Goal: Navigation & Orientation: Find specific page/section

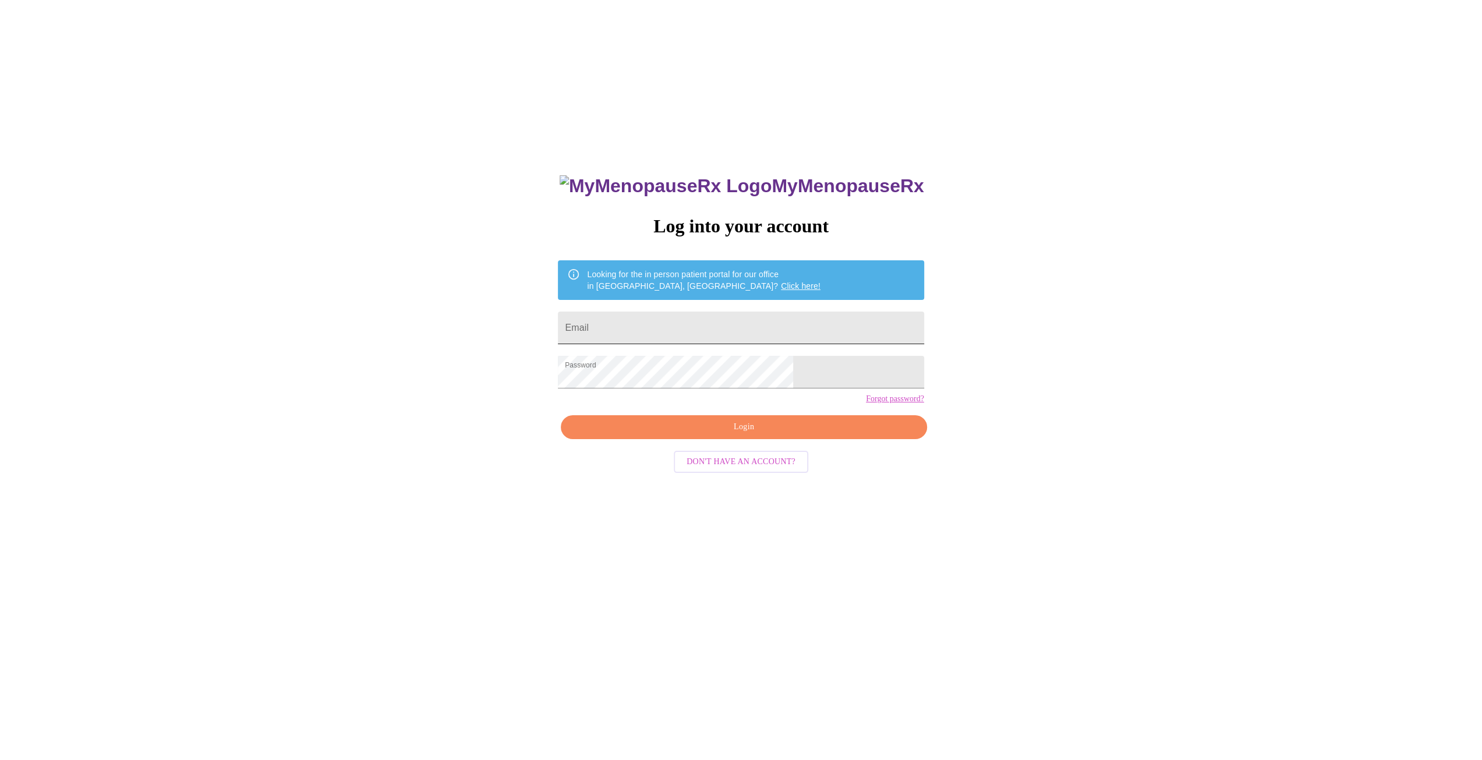
click at [726, 312] on input "Email" at bounding box center [741, 328] width 366 height 33
type input "[EMAIL_ADDRESS][DOMAIN_NAME]"
click at [712, 434] on span "Login" at bounding box center [743, 427] width 339 height 15
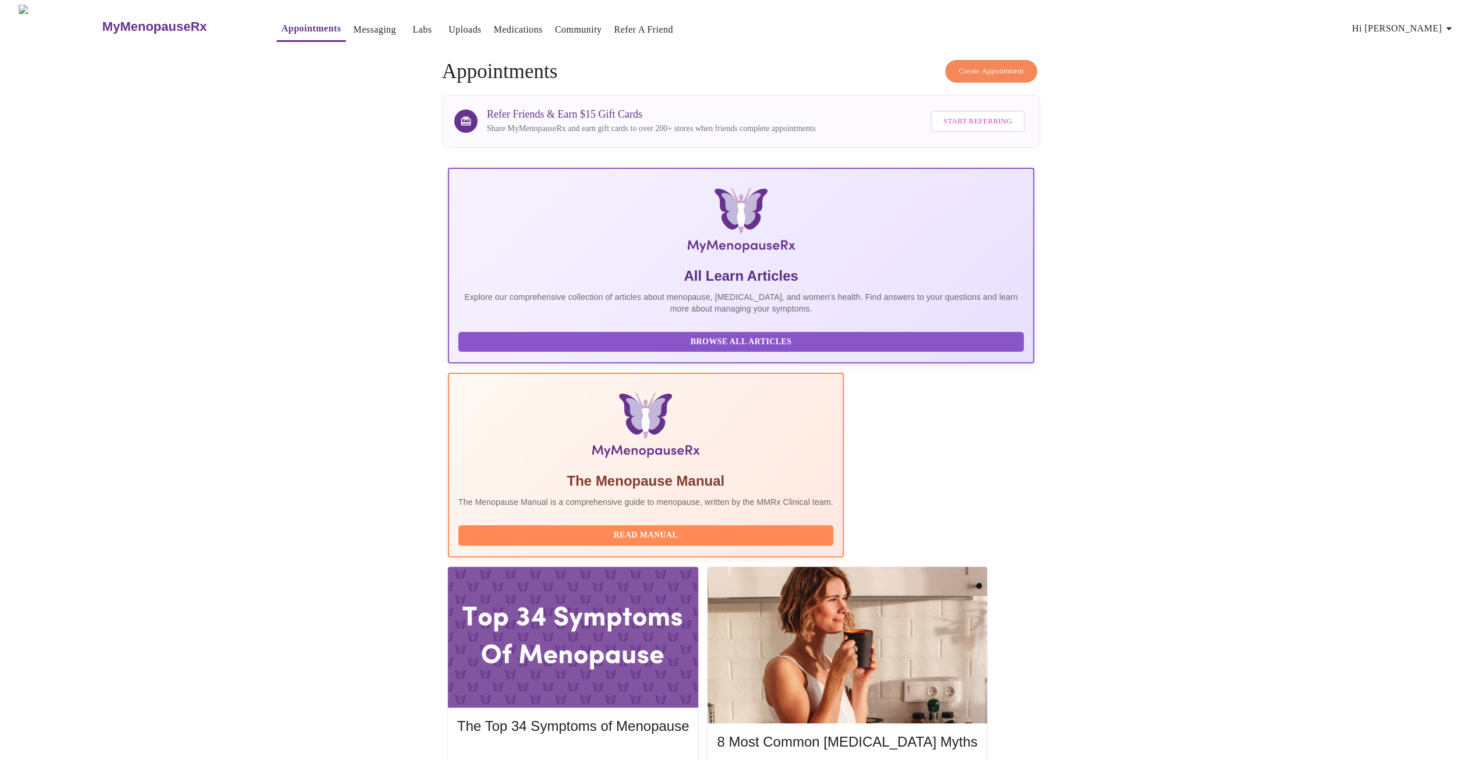
click at [353, 25] on link "Messaging" at bounding box center [374, 30] width 43 height 16
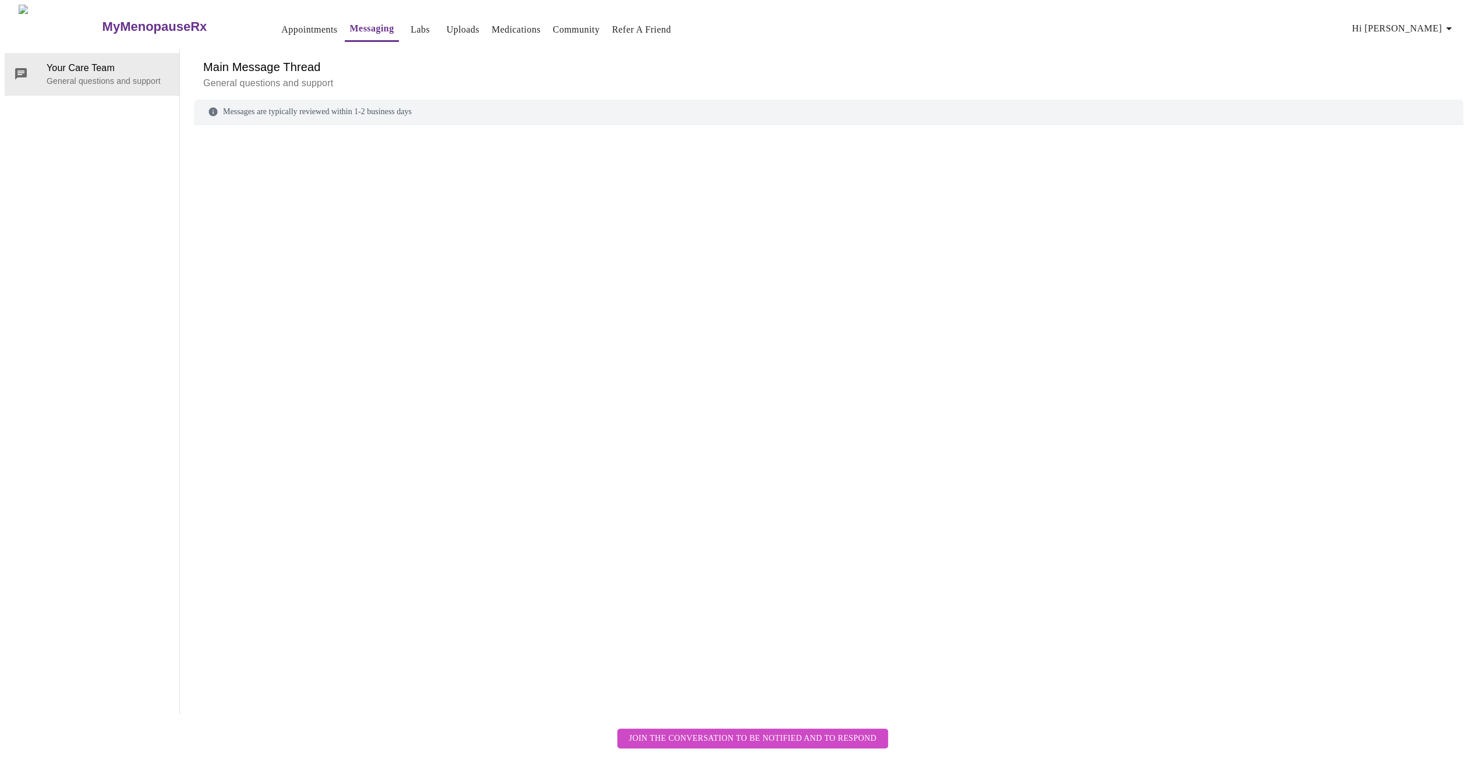
scroll to position [44, 0]
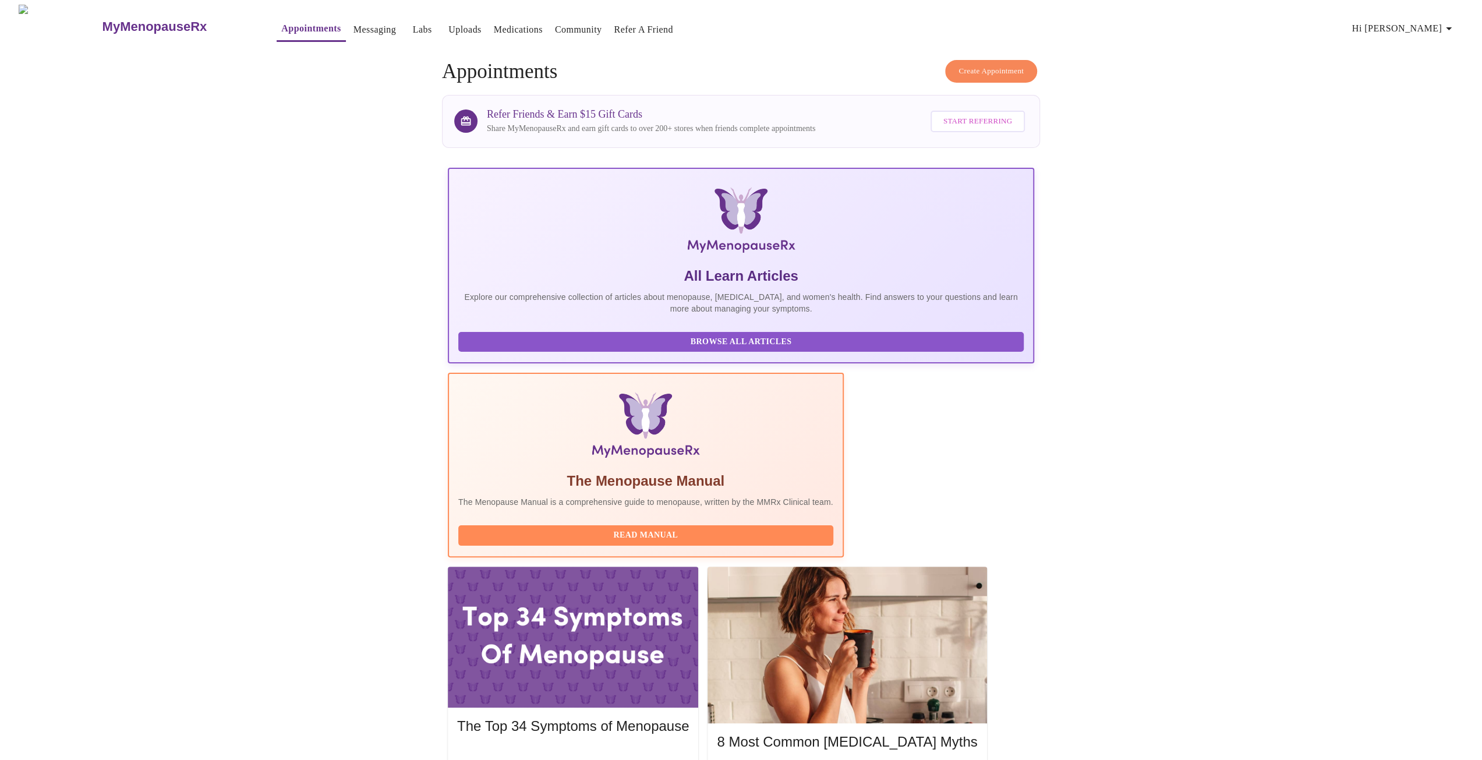
click at [413, 26] on link "Labs" at bounding box center [422, 30] width 19 height 16
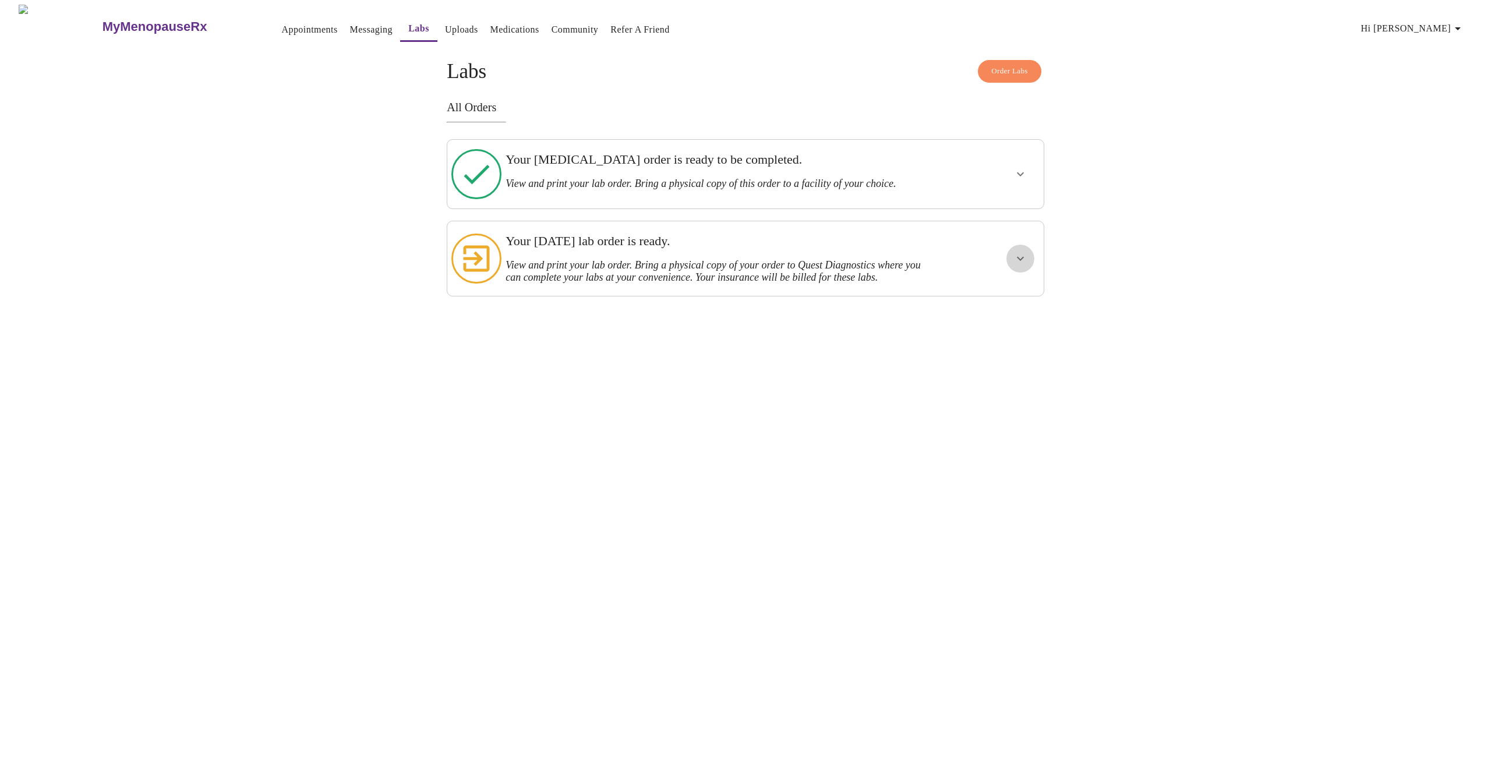
click at [1019, 252] on icon "show more" at bounding box center [1020, 259] width 14 height 14
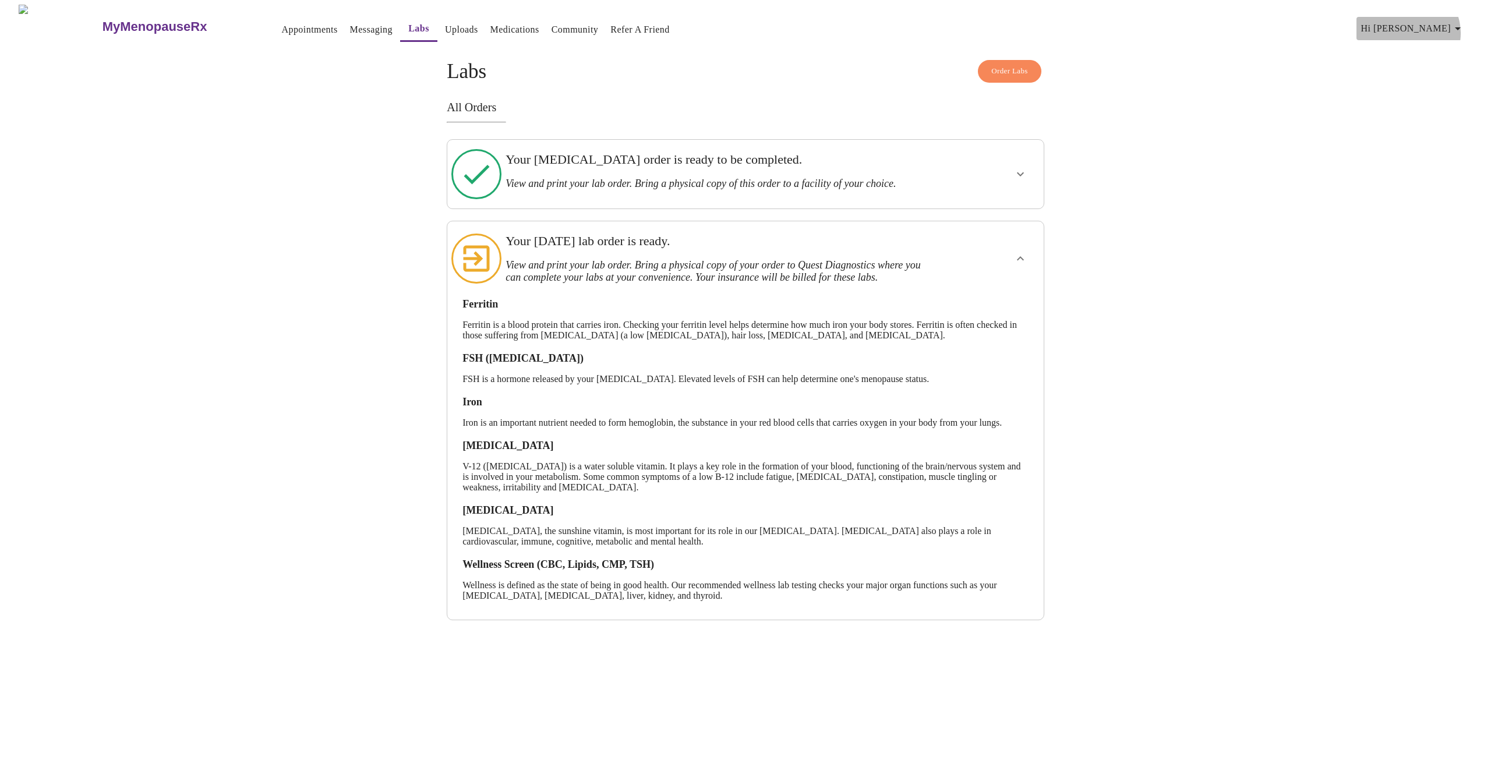
click at [1465, 29] on icon "button" at bounding box center [1458, 29] width 14 height 14
click at [437, 23] on div at bounding box center [745, 380] width 1491 height 760
click at [445, 25] on link "Uploads" at bounding box center [461, 30] width 33 height 16
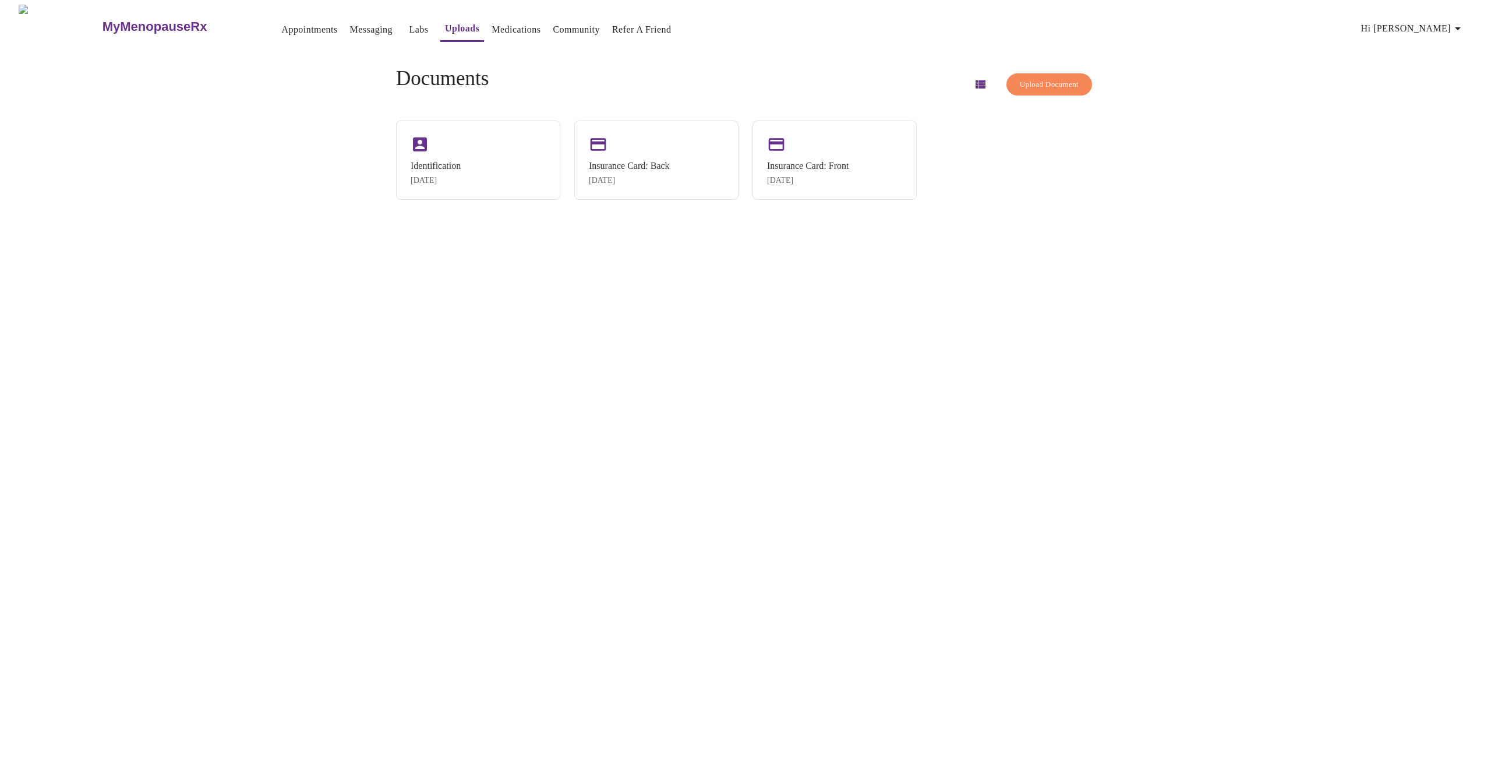
click at [497, 23] on link "Medications" at bounding box center [515, 30] width 49 height 16
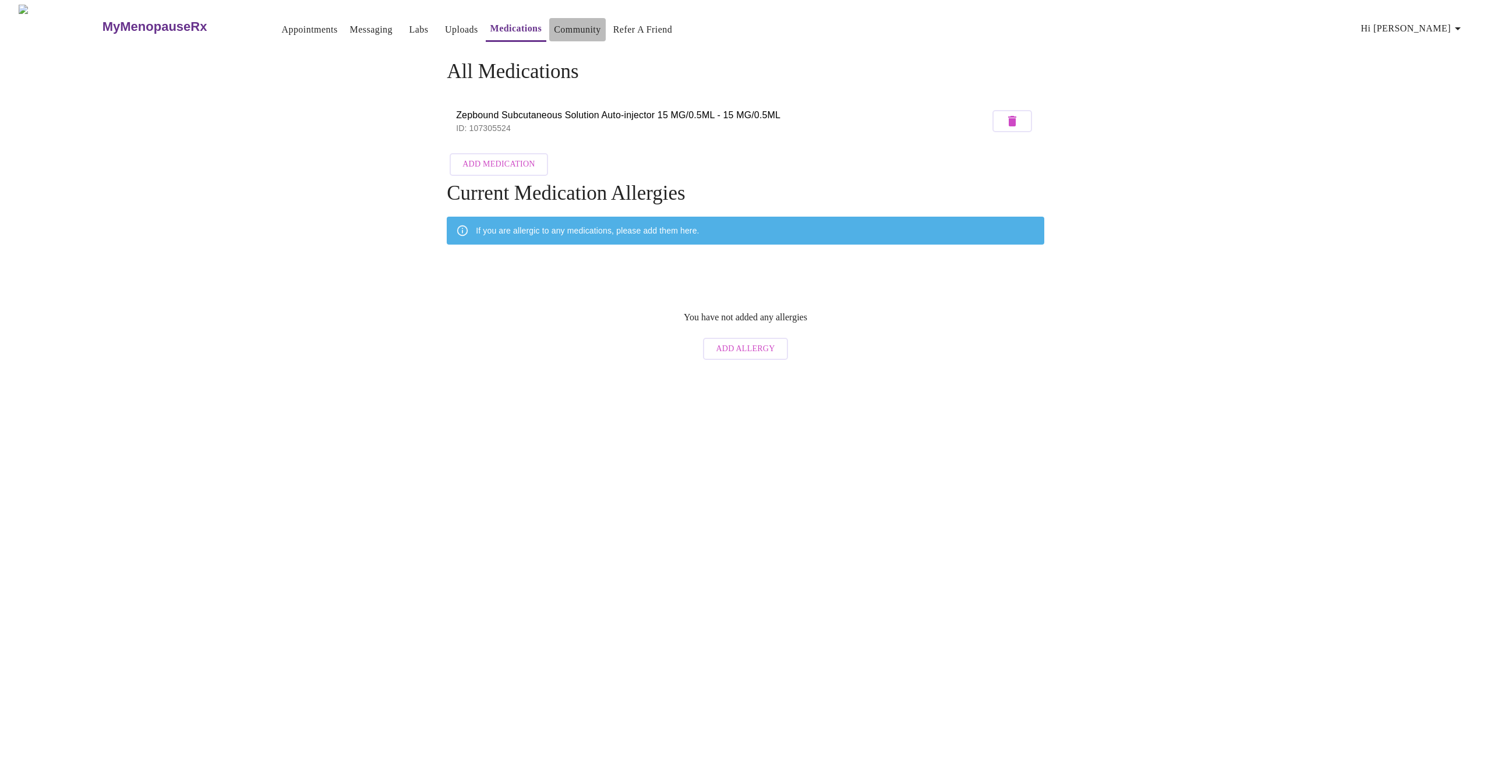
click at [578, 24] on button "Community" at bounding box center [577, 29] width 56 height 23
click at [281, 24] on link "Appointments" at bounding box center [309, 30] width 56 height 16
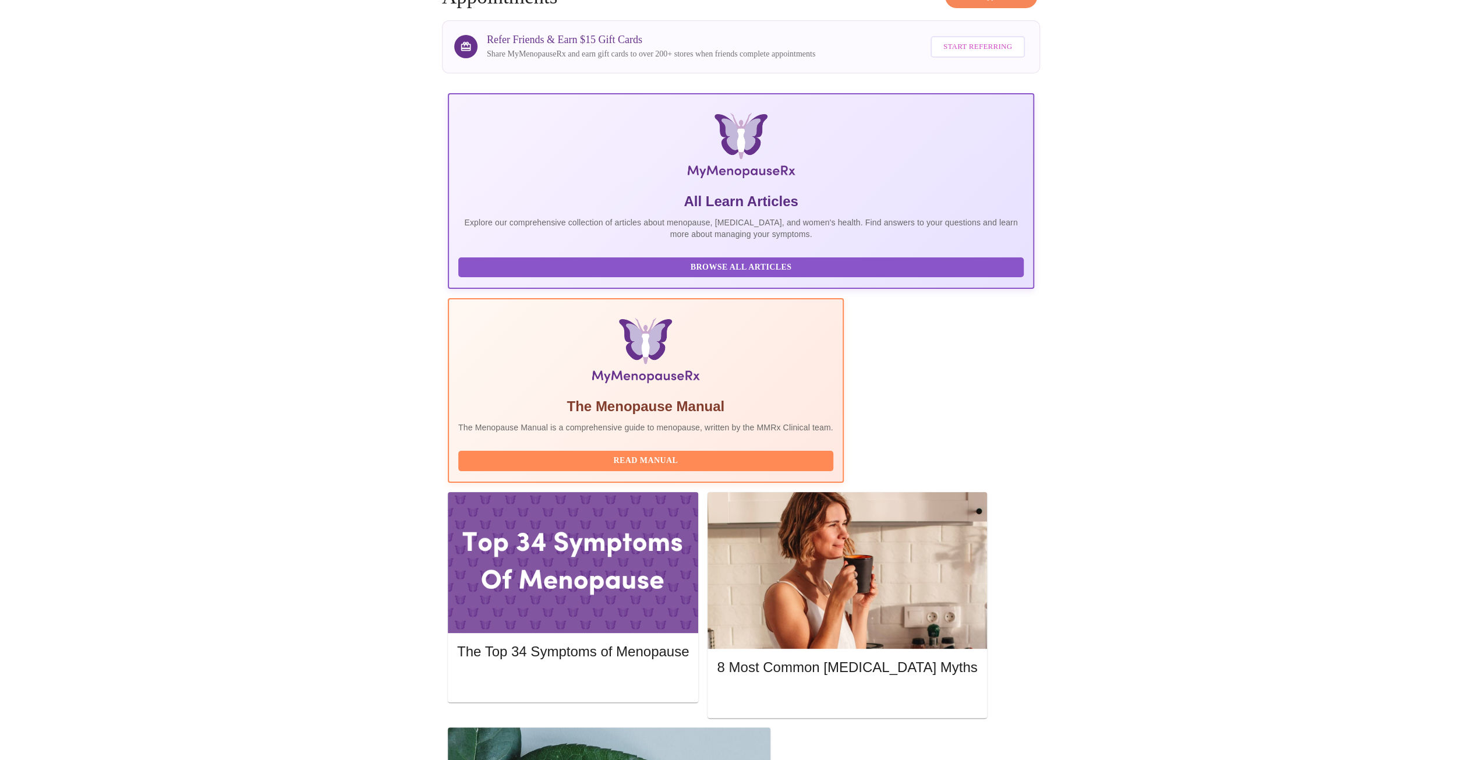
scroll to position [91, 0]
